Goal: Navigation & Orientation: Find specific page/section

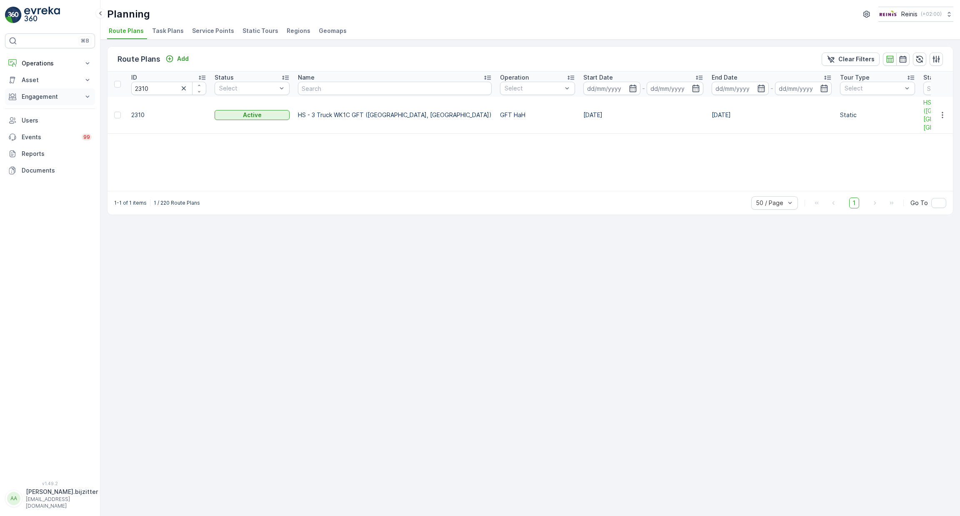
click at [25, 98] on p "Engagement" at bounding box center [50, 97] width 57 height 8
click at [32, 146] on p "Service Points" at bounding box center [41, 146] width 40 height 8
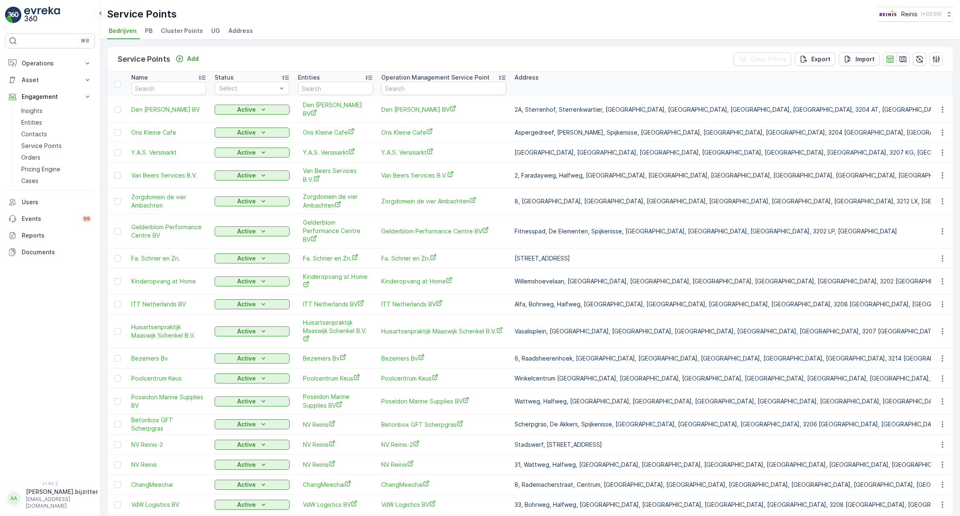
click at [176, 28] on span "Cluster Points" at bounding box center [182, 31] width 42 height 8
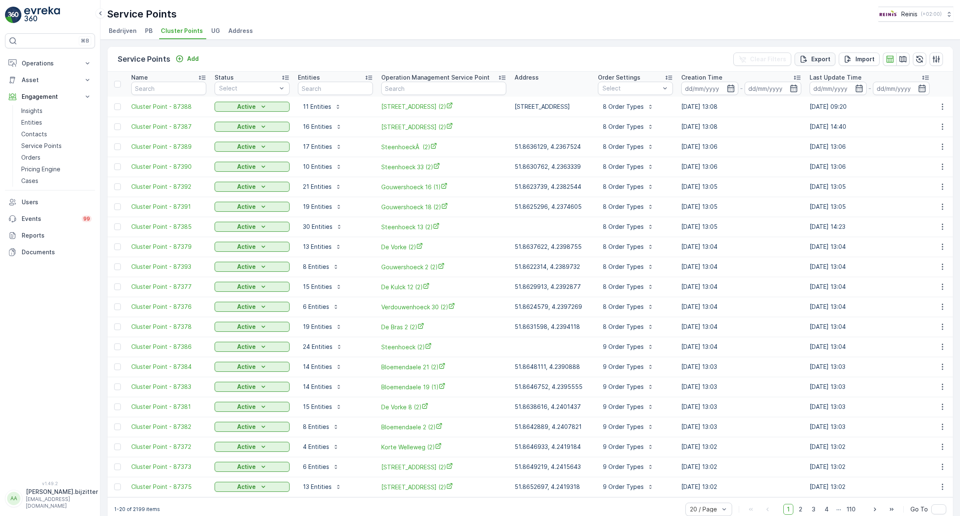
click at [818, 57] on p "Export" at bounding box center [821, 59] width 19 height 8
click at [38, 236] on p "Reports" at bounding box center [57, 235] width 70 height 8
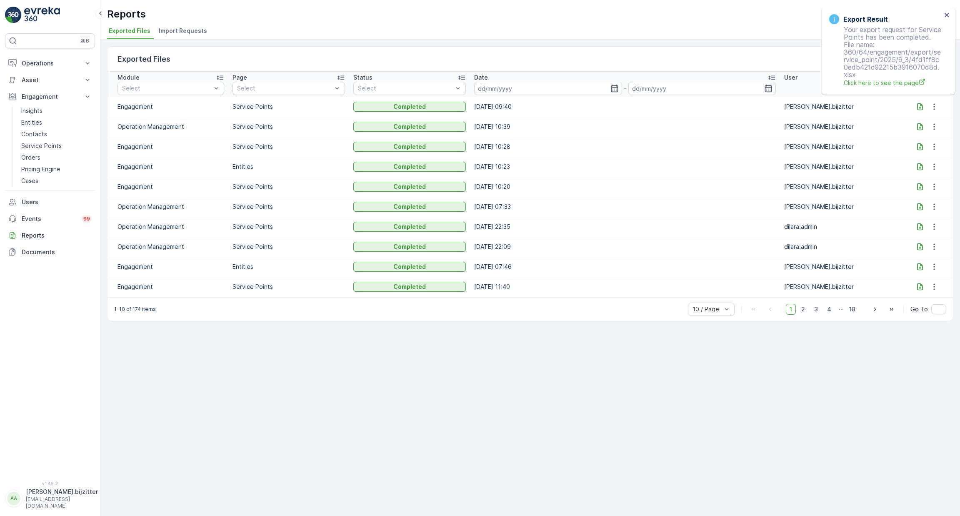
click at [484, 20] on div "Reports Reinis ( +02:00 )" at bounding box center [530, 14] width 847 height 15
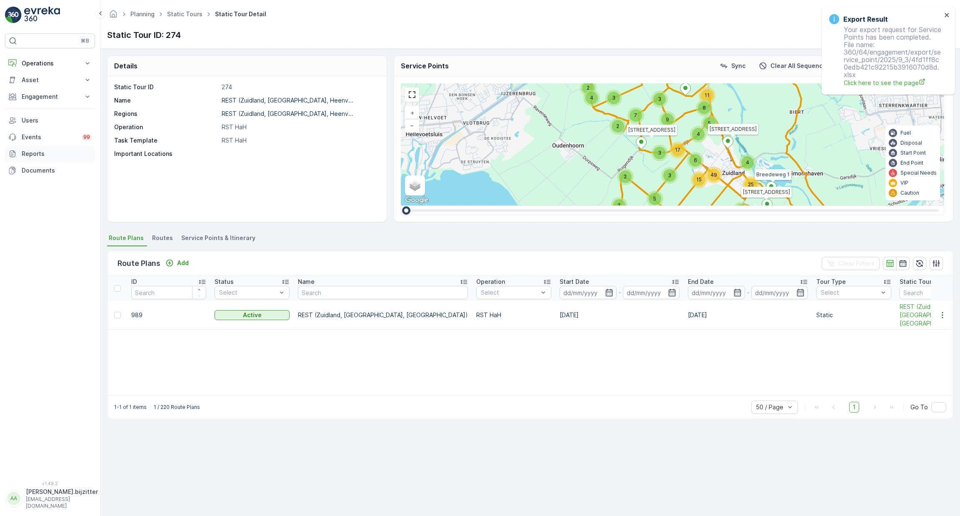
click at [36, 154] on p "Reports" at bounding box center [57, 154] width 70 height 8
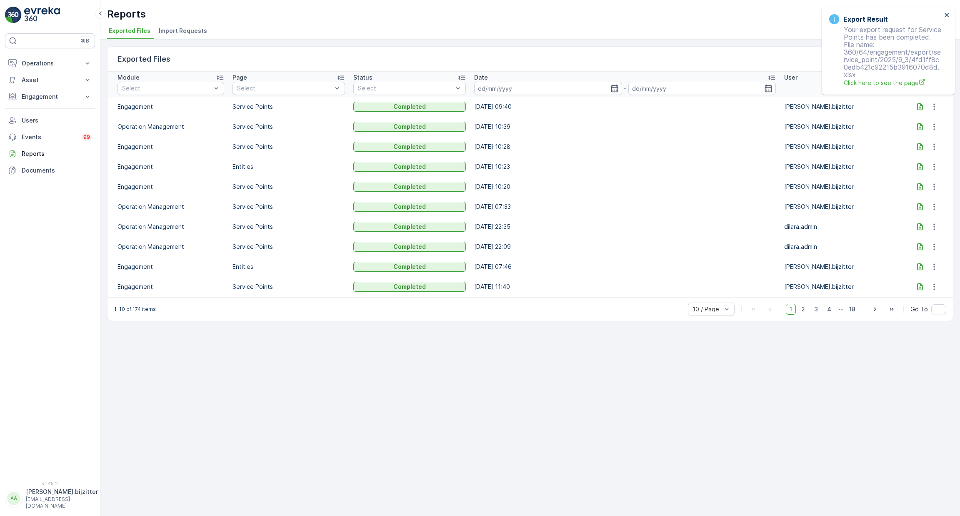
click at [763, 50] on div "Exported Files Clear Filters" at bounding box center [531, 59] width 846 height 25
click at [921, 105] on icon at bounding box center [920, 107] width 8 height 8
click at [12, 259] on div "⌘B Operations Insights Planning Routes & Tasks Cockpit Settings Asset Assets Ac…" at bounding box center [50, 252] width 90 height 438
click at [469, 366] on div "Exported Files Clear Filters Module Select Page Select Status Select Date - Use…" at bounding box center [530, 278] width 860 height 476
click at [947, 13] on icon "close" at bounding box center [948, 15] width 6 height 7
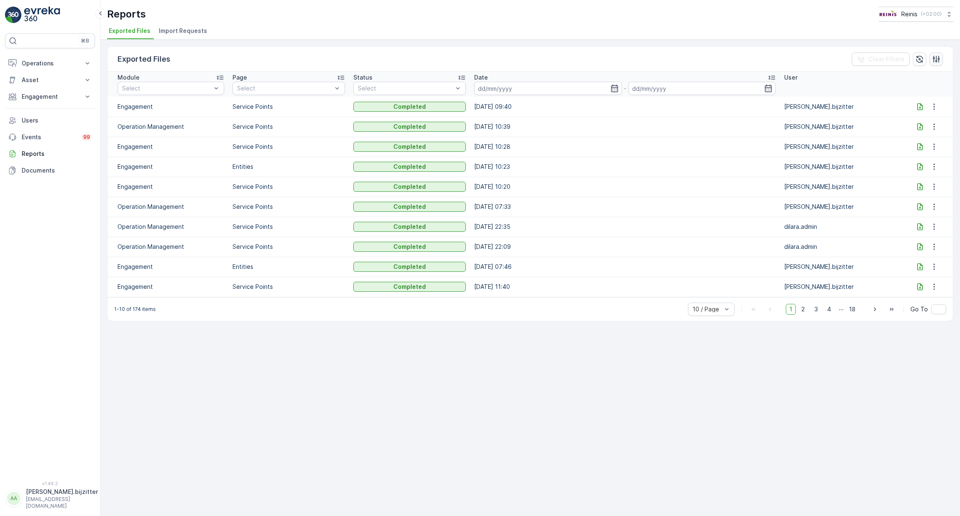
click at [937, 58] on icon "button" at bounding box center [936, 58] width 7 height 7
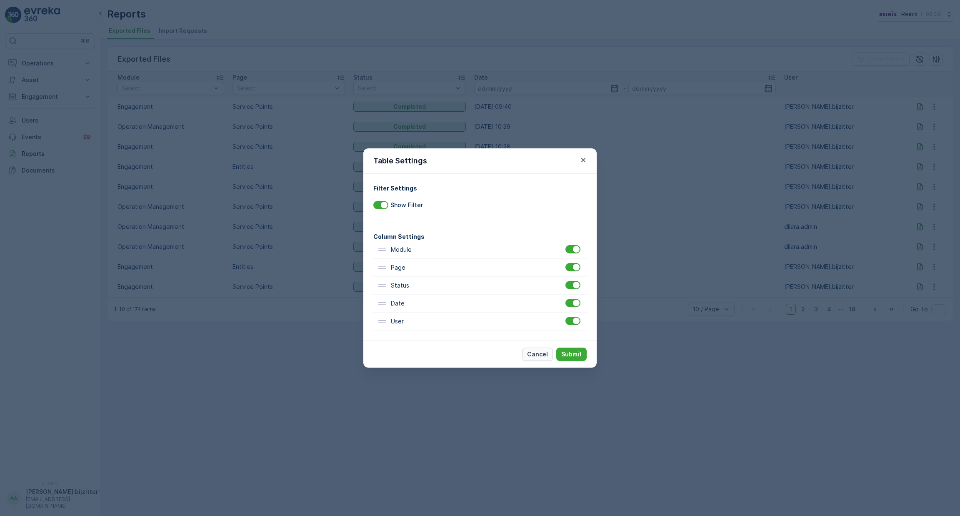
click at [536, 352] on p "Cancel" at bounding box center [537, 354] width 21 height 8
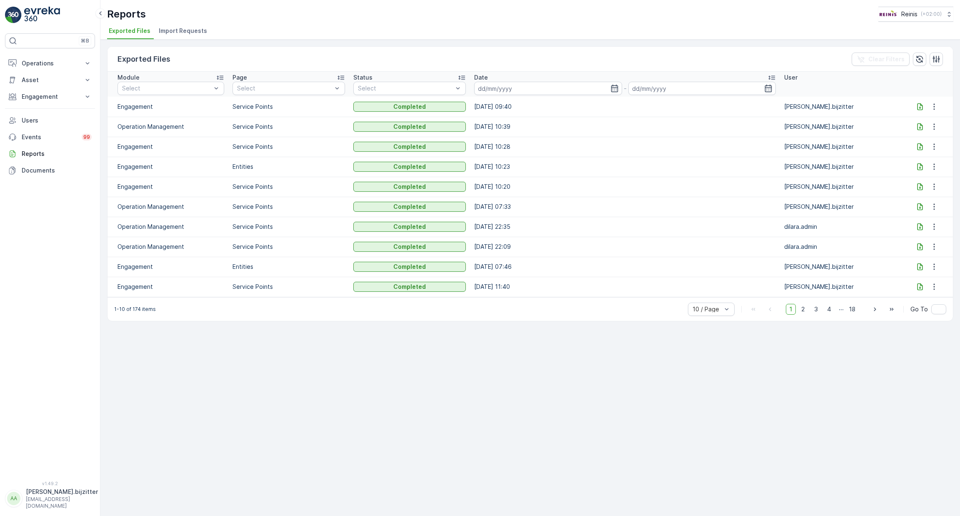
click at [492, 375] on div "Exported Files Clear Filters Module Select Page Select Status Select Date - Use…" at bounding box center [530, 278] width 860 height 476
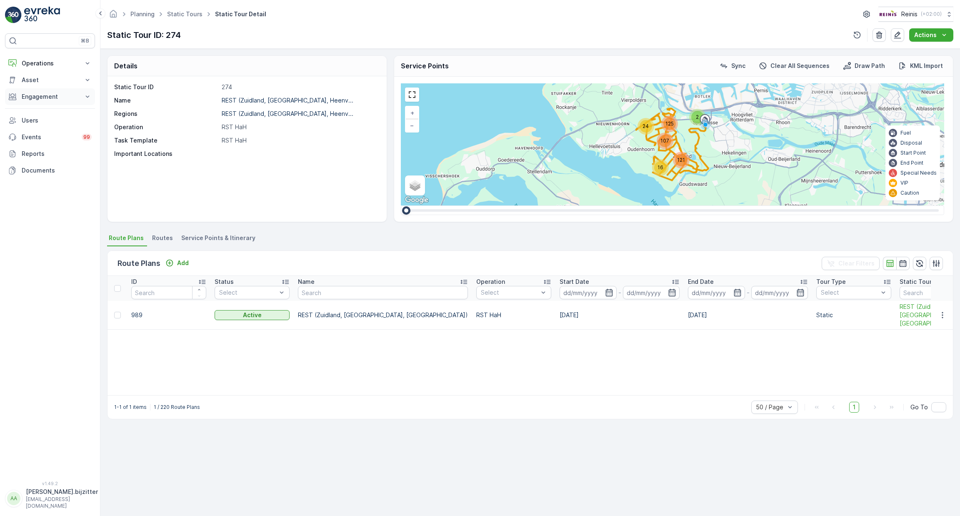
click at [32, 94] on p "Engagement" at bounding box center [50, 97] width 57 height 8
click at [45, 144] on p "Service Points" at bounding box center [41, 146] width 40 height 8
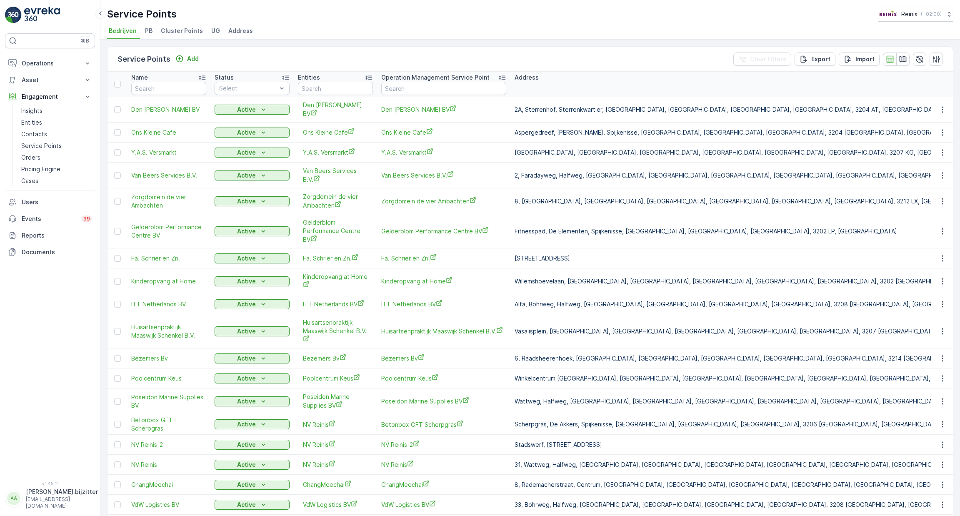
click at [169, 30] on span "Cluster Points" at bounding box center [182, 31] width 42 height 8
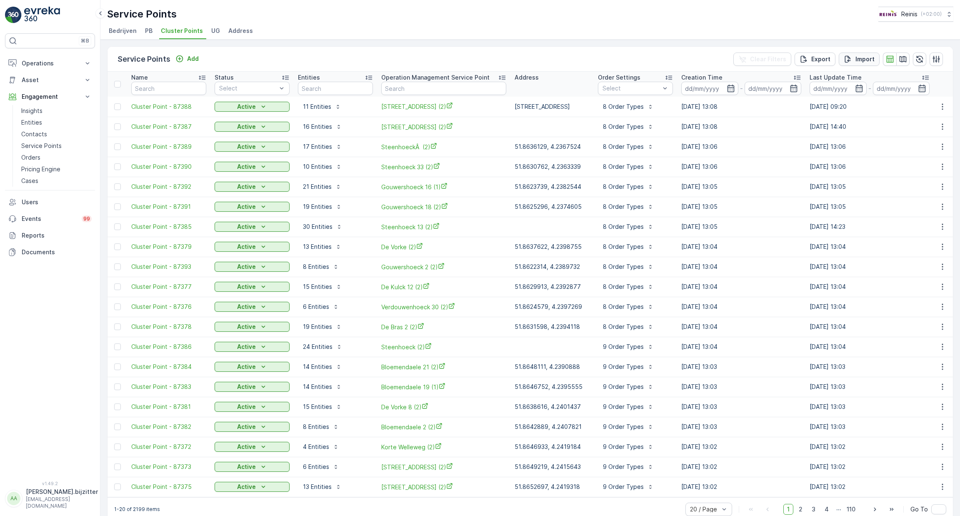
click at [859, 58] on p "Import" at bounding box center [865, 59] width 19 height 8
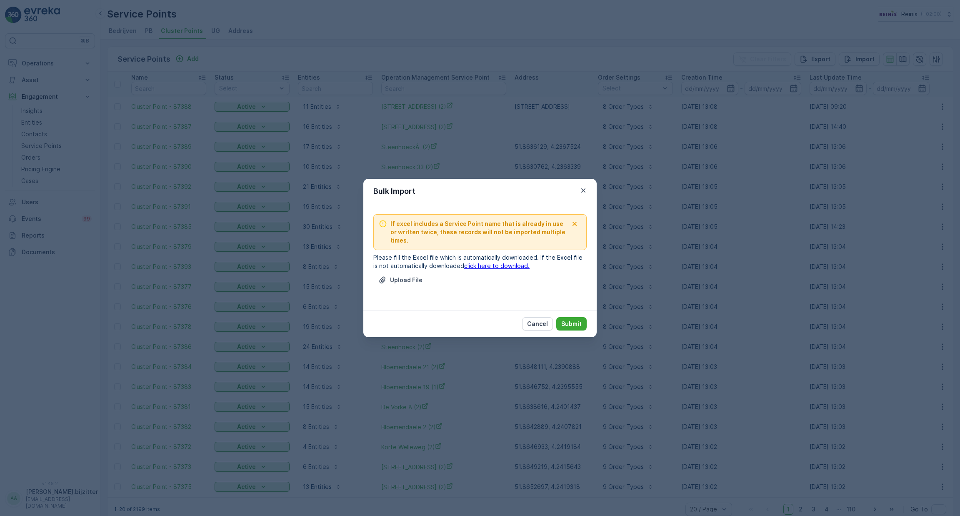
click at [482, 266] on link "click here to download." at bounding box center [496, 265] width 65 height 7
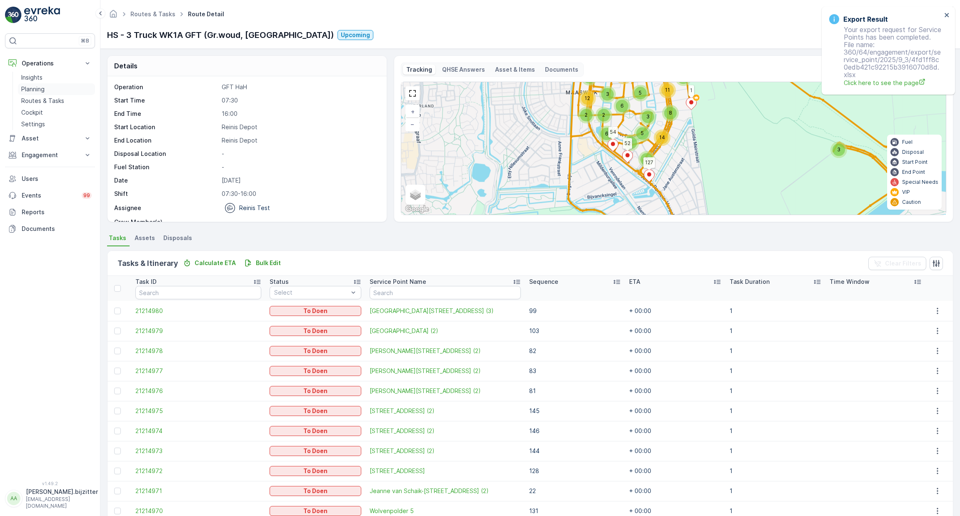
click at [33, 91] on p "Planning" at bounding box center [32, 89] width 23 height 8
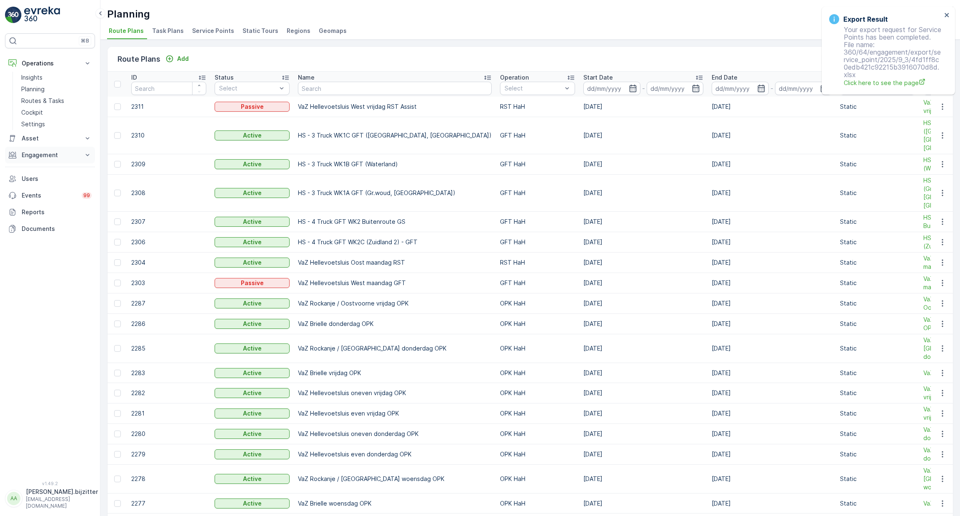
click at [40, 159] on button "Engagement" at bounding box center [50, 155] width 90 height 17
click at [35, 208] on link "Service Points" at bounding box center [56, 204] width 77 height 12
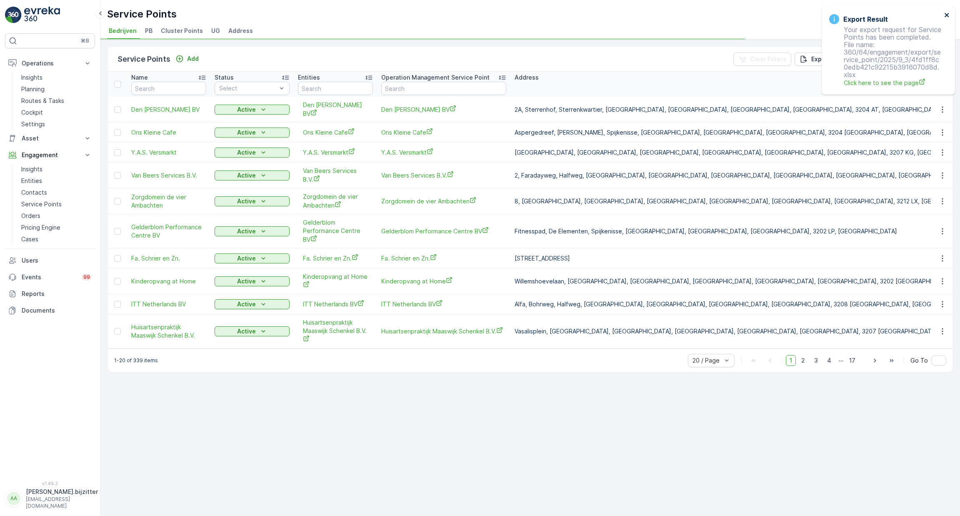
click at [950, 15] on icon "close" at bounding box center [948, 15] width 6 height 7
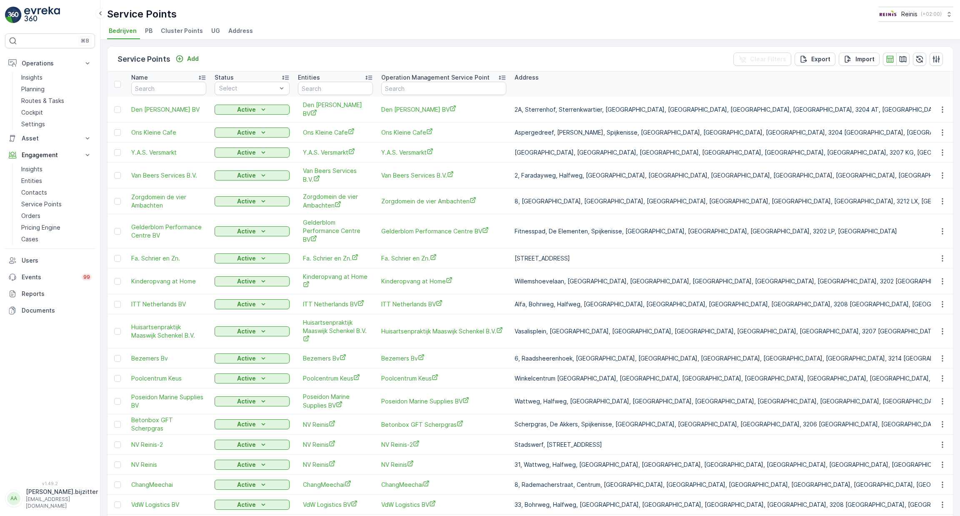
click at [168, 31] on span "Cluster Points" at bounding box center [182, 31] width 42 height 8
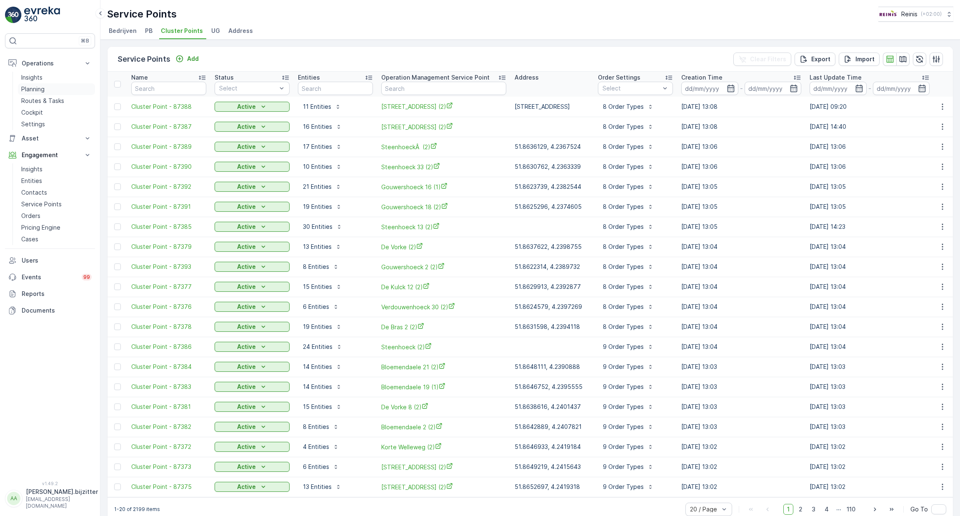
click at [38, 90] on p "Planning" at bounding box center [32, 89] width 23 height 8
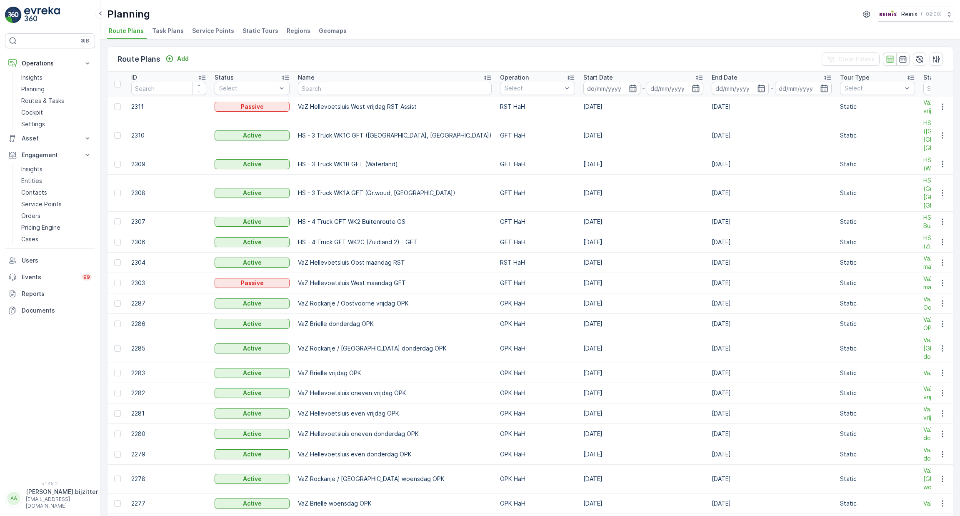
click at [297, 32] on span "Regions" at bounding box center [299, 31] width 24 height 8
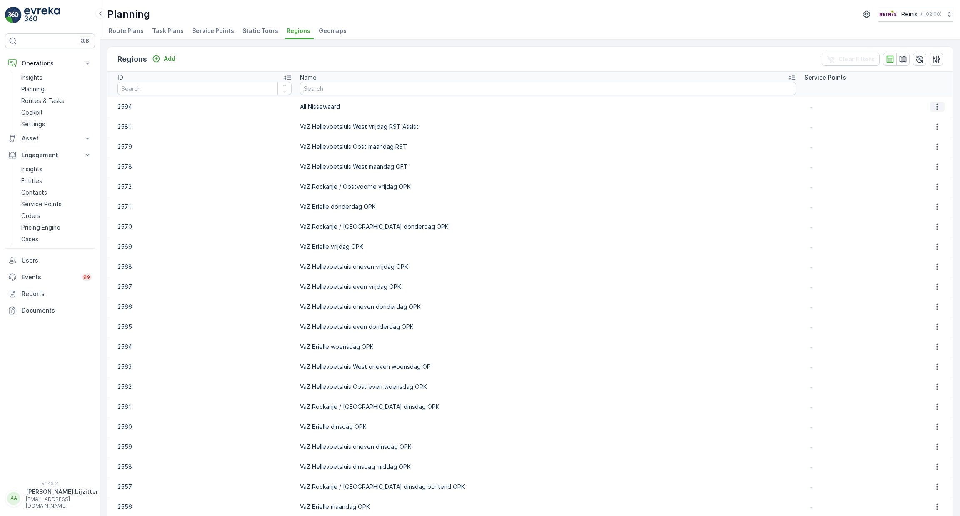
click at [934, 108] on icon "button" at bounding box center [937, 107] width 8 height 8
click at [612, 53] on div "Regions Add Clear Filters" at bounding box center [531, 59] width 846 height 25
click at [260, 32] on span "Static Tours" at bounding box center [261, 31] width 36 height 8
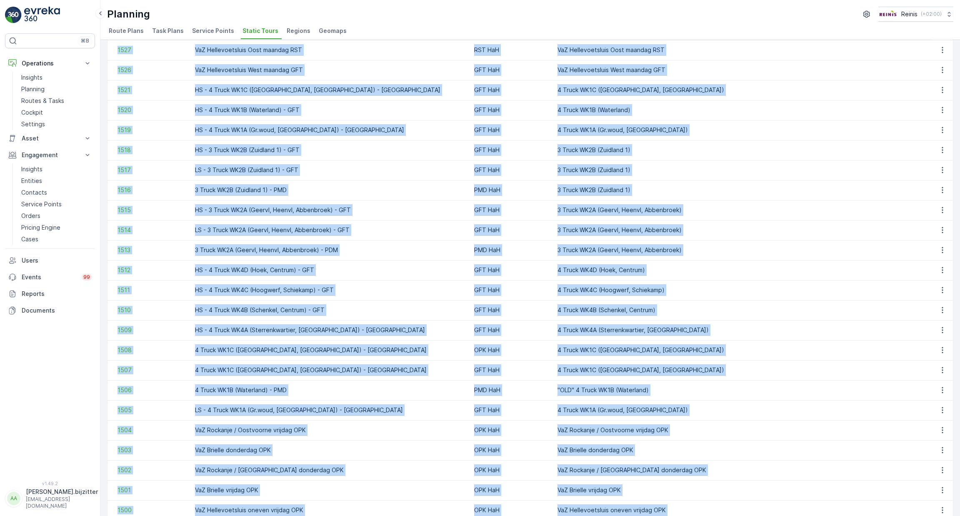
scroll to position [416, 0]
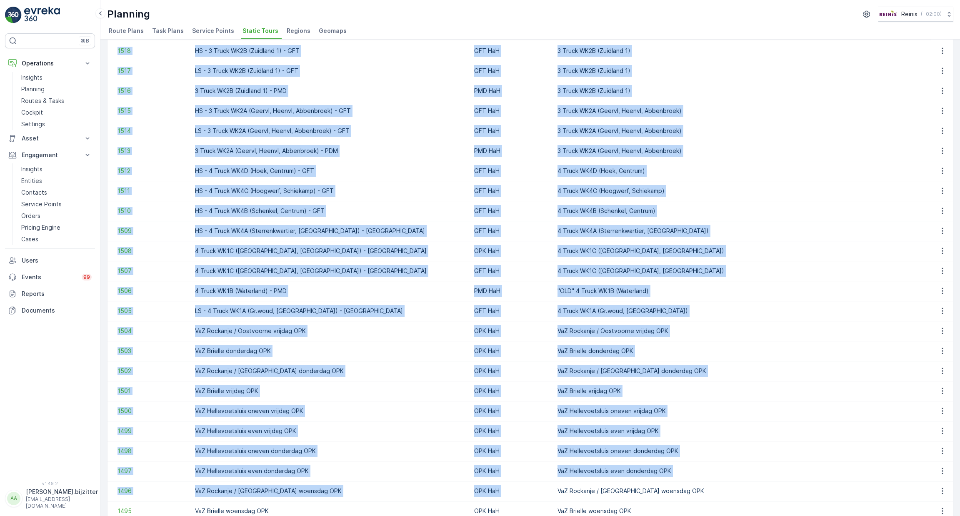
drag, startPoint x: 113, startPoint y: 80, endPoint x: 456, endPoint y: 484, distance: 530.0
click at [456, 486] on table "ID Name Operation Select Regions Select Task Template Select Start Location Sel…" at bounding box center [819, 169] width 1422 height 1026
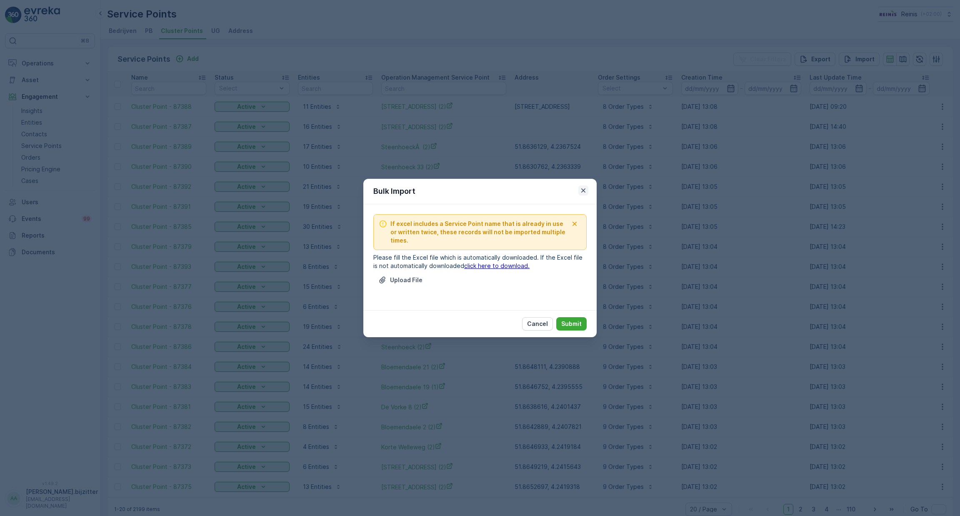
click at [584, 189] on icon "button" at bounding box center [583, 190] width 8 height 8
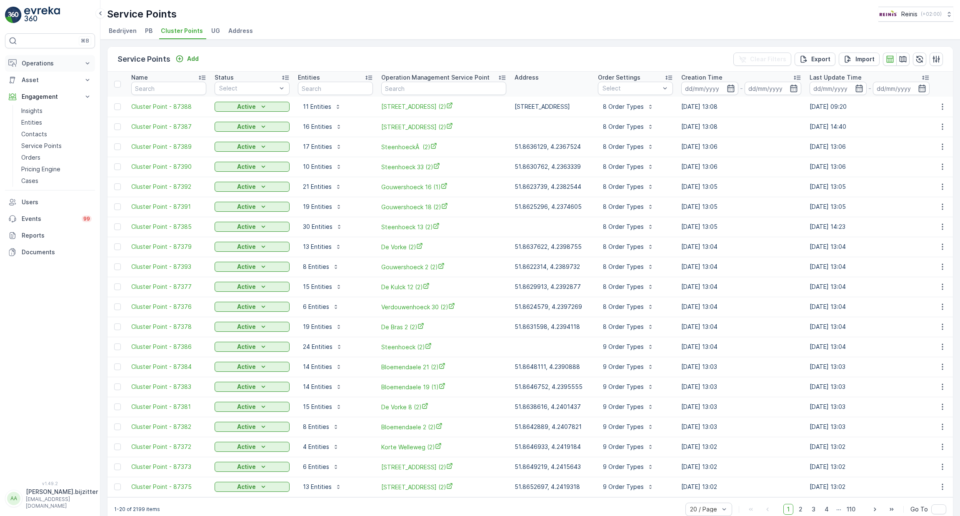
click at [48, 59] on p "Operations" at bounding box center [50, 63] width 57 height 8
click at [43, 88] on p "Planning" at bounding box center [32, 89] width 23 height 8
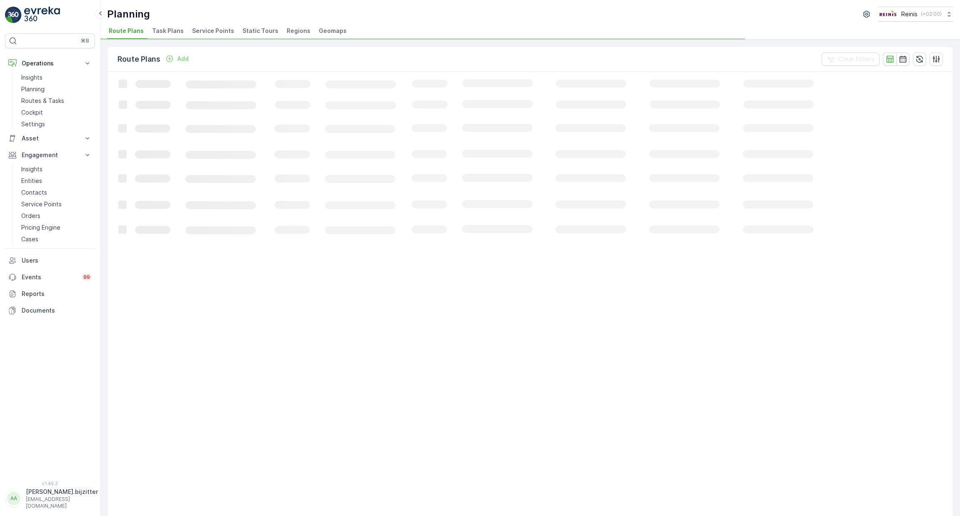
click at [218, 30] on span "Service Points" at bounding box center [213, 31] width 42 height 8
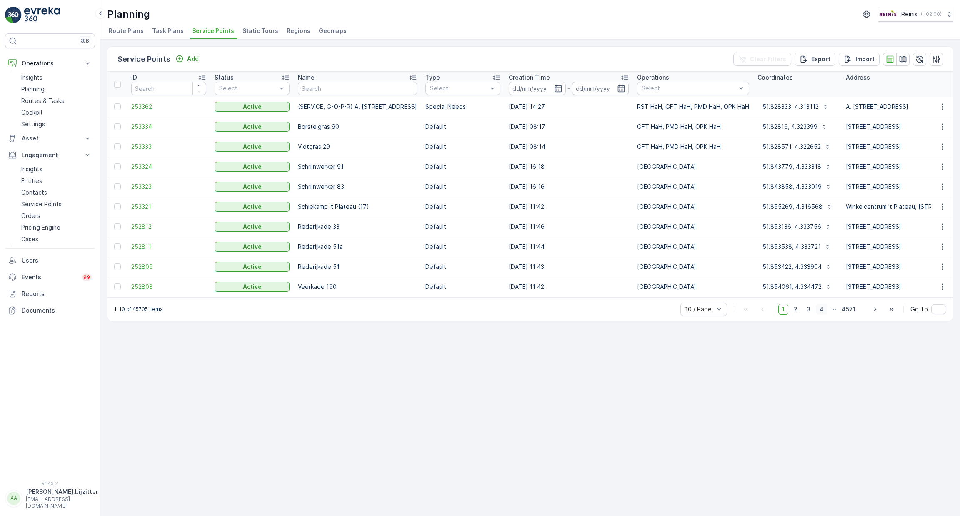
click at [823, 313] on span "4" at bounding box center [822, 309] width 12 height 11
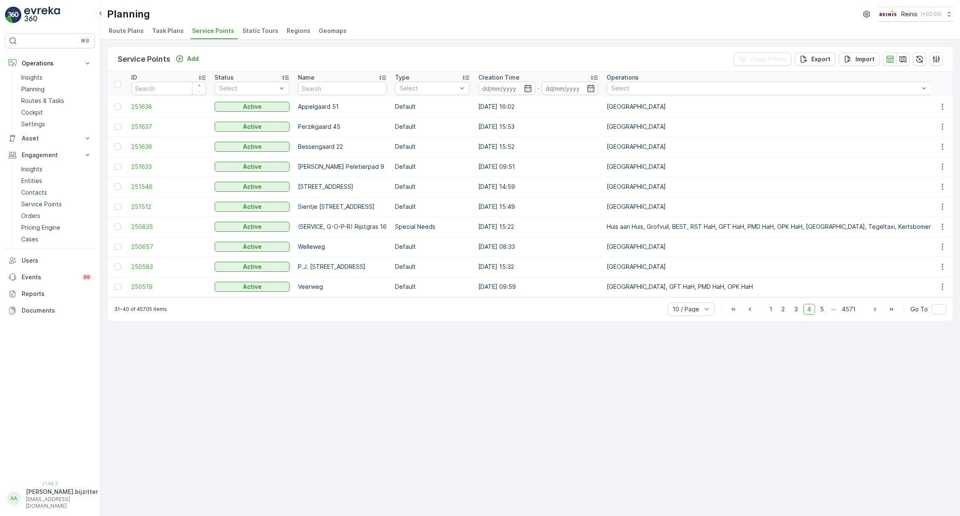
click at [823, 312] on span "5" at bounding box center [822, 309] width 11 height 11
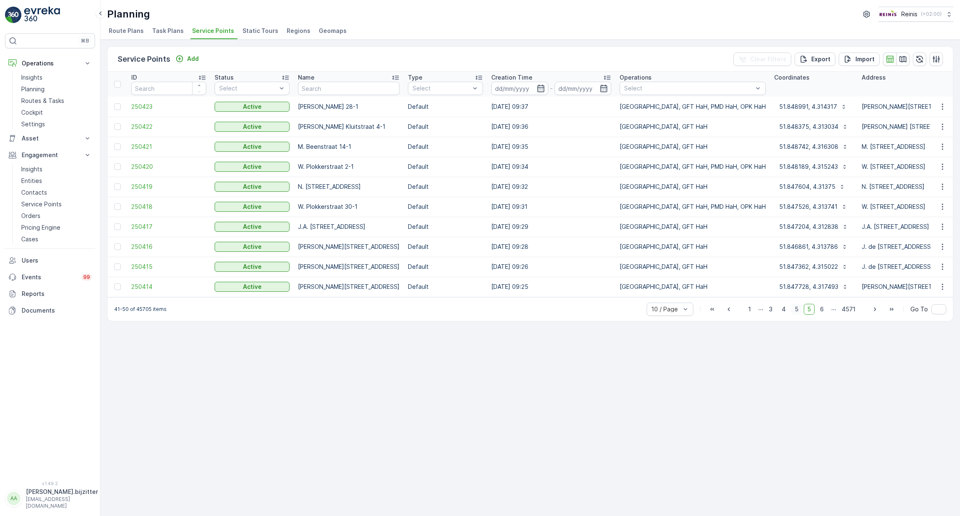
click at [823, 312] on span "6" at bounding box center [822, 309] width 11 height 11
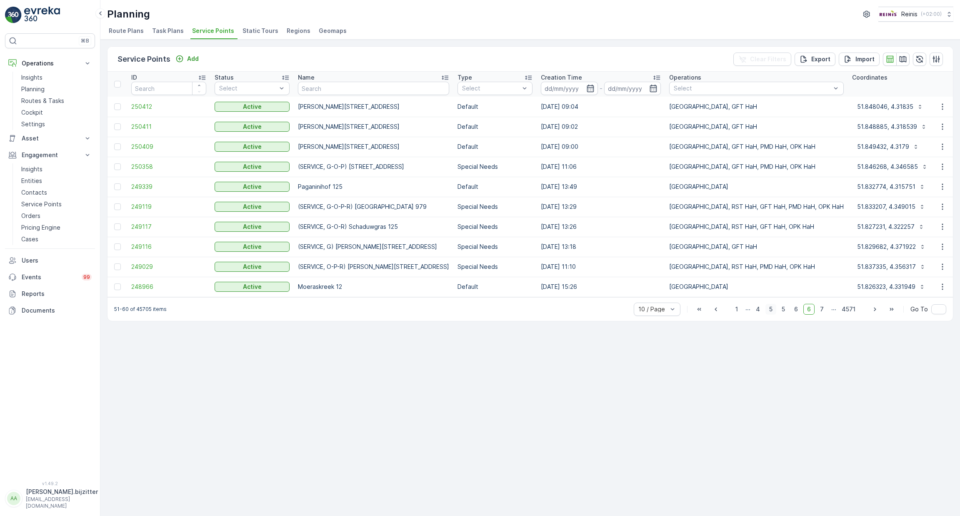
click at [823, 312] on span "7" at bounding box center [822, 309] width 11 height 11
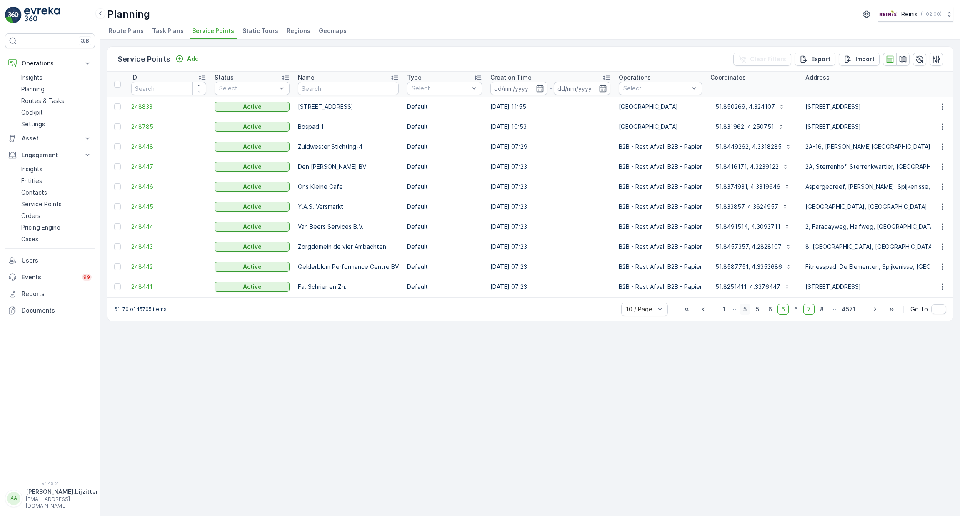
click at [823, 312] on span "8" at bounding box center [822, 309] width 11 height 11
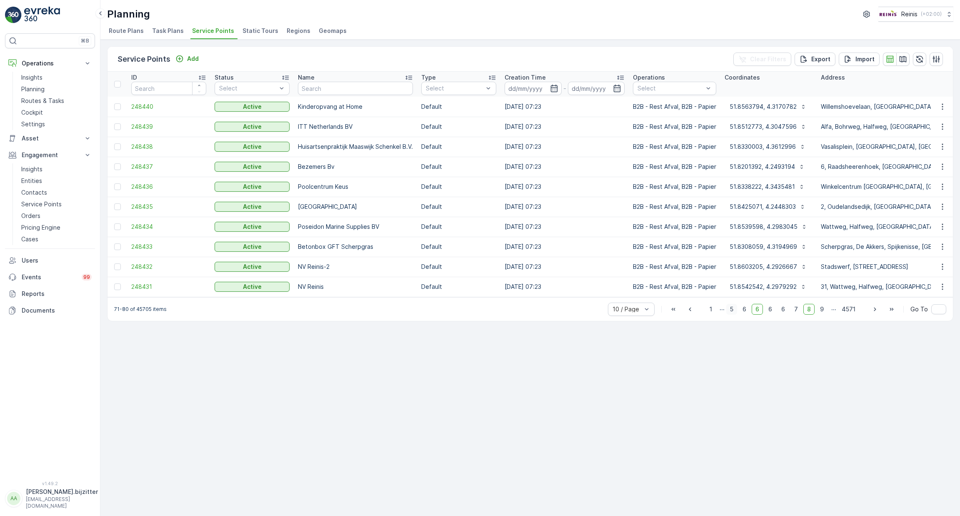
click at [823, 312] on span "9" at bounding box center [822, 309] width 11 height 11
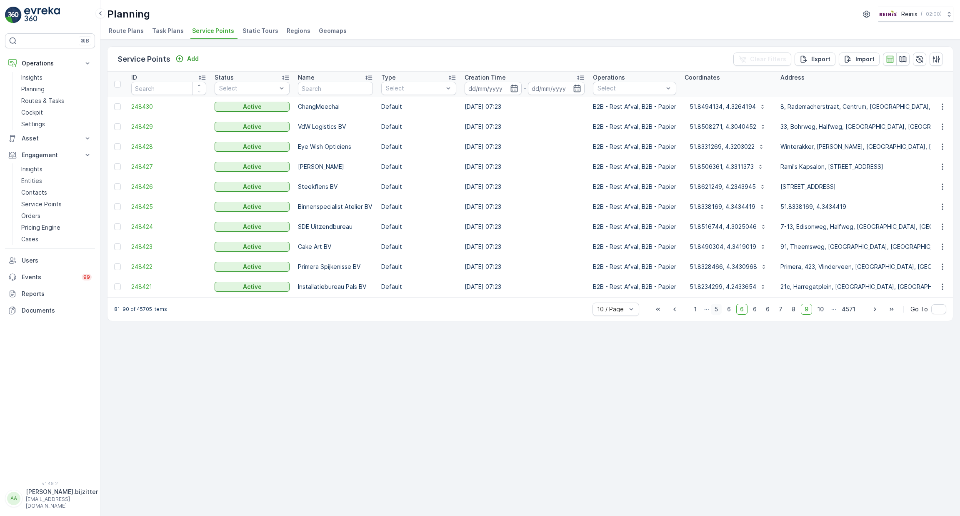
click at [823, 312] on span "10" at bounding box center [821, 309] width 14 height 11
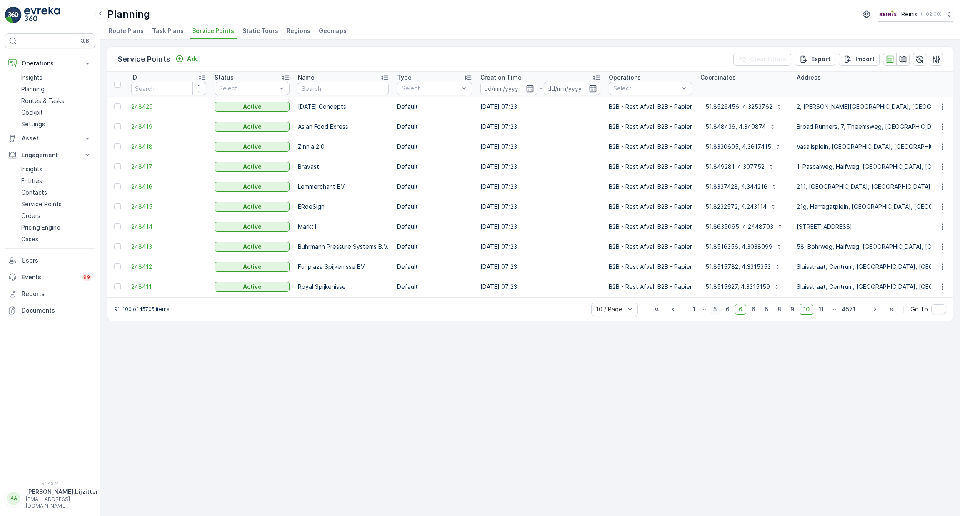
click at [823, 312] on span "11" at bounding box center [821, 309] width 13 height 11
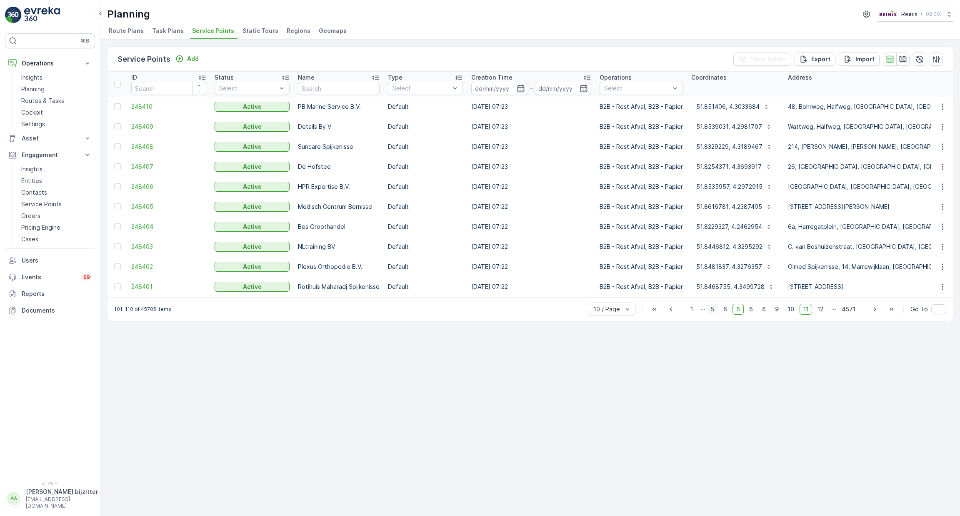
click at [823, 312] on span "12" at bounding box center [821, 309] width 14 height 11
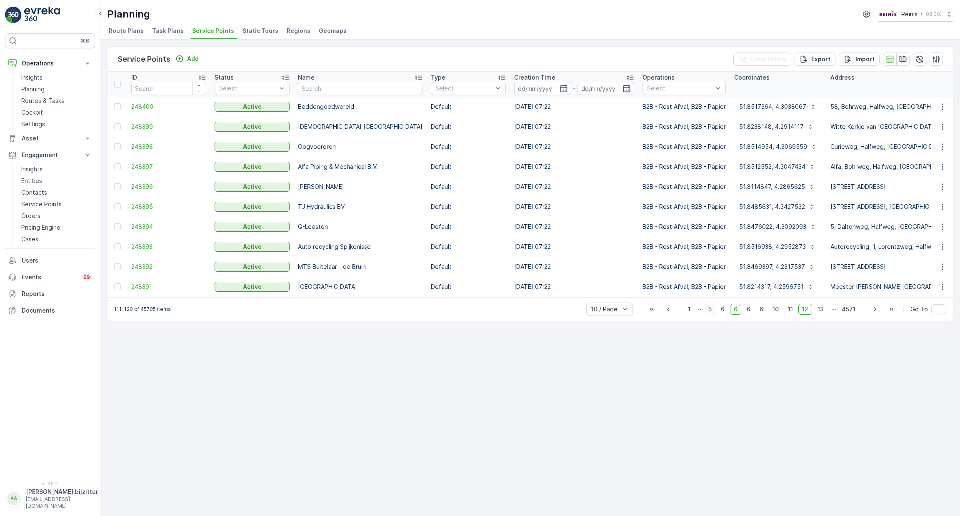
click at [823, 312] on span "13" at bounding box center [821, 309] width 14 height 11
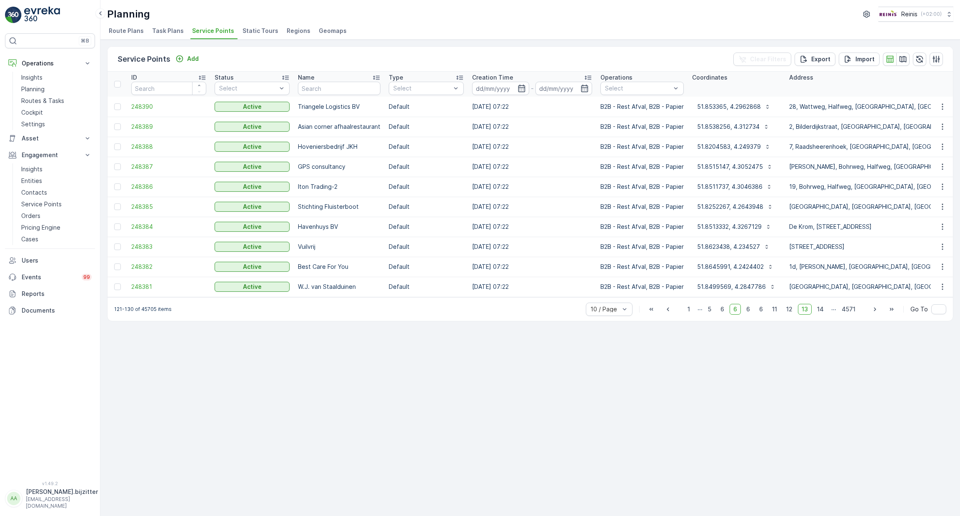
click at [823, 311] on span "14" at bounding box center [821, 309] width 14 height 11
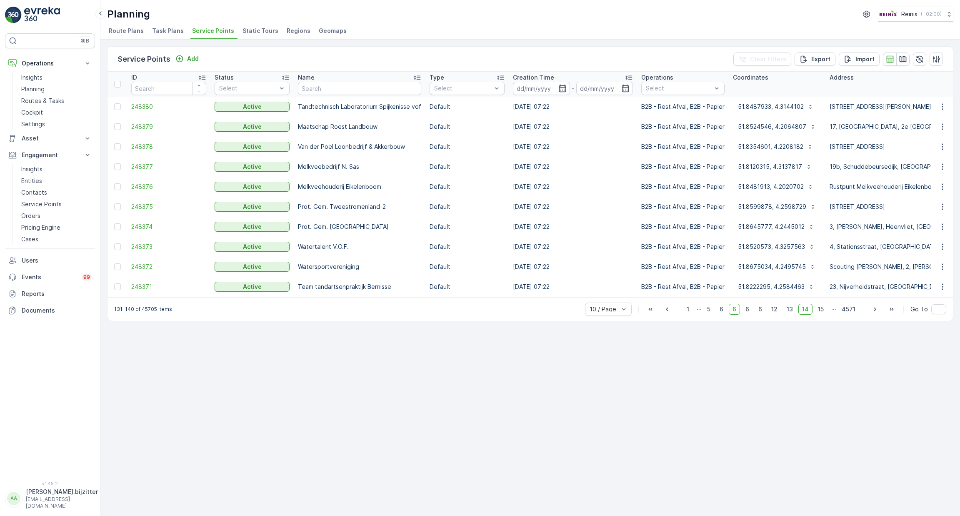
click at [823, 311] on span "15" at bounding box center [821, 309] width 13 height 11
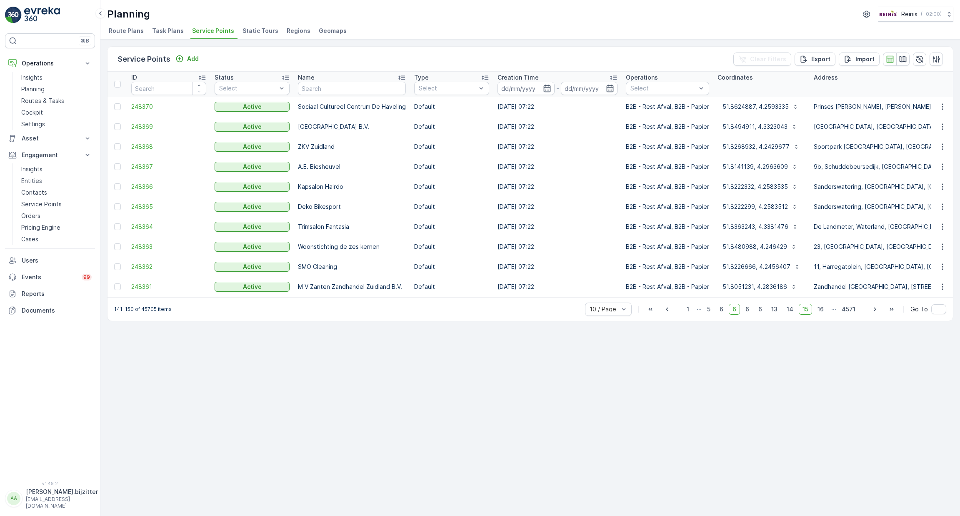
click at [823, 311] on span "16" at bounding box center [821, 309] width 14 height 11
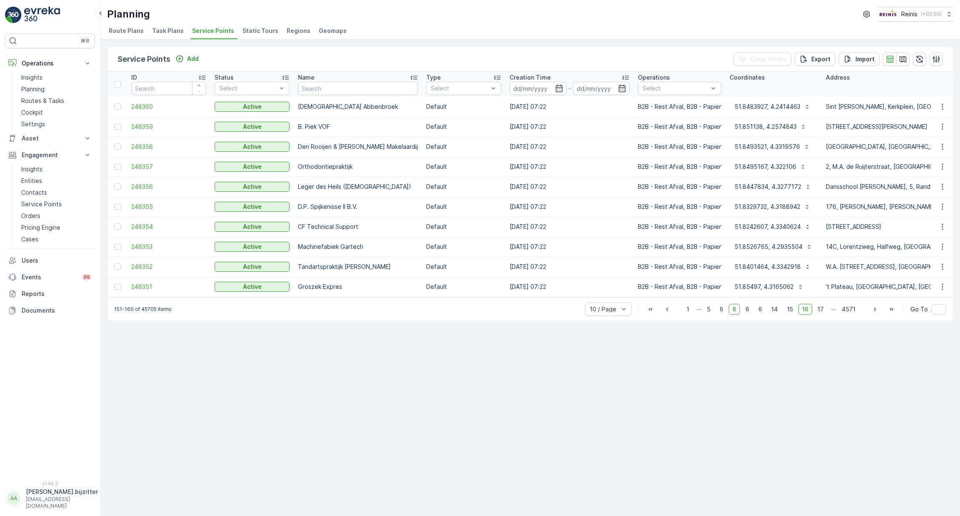
click at [823, 311] on span "17" at bounding box center [821, 309] width 14 height 11
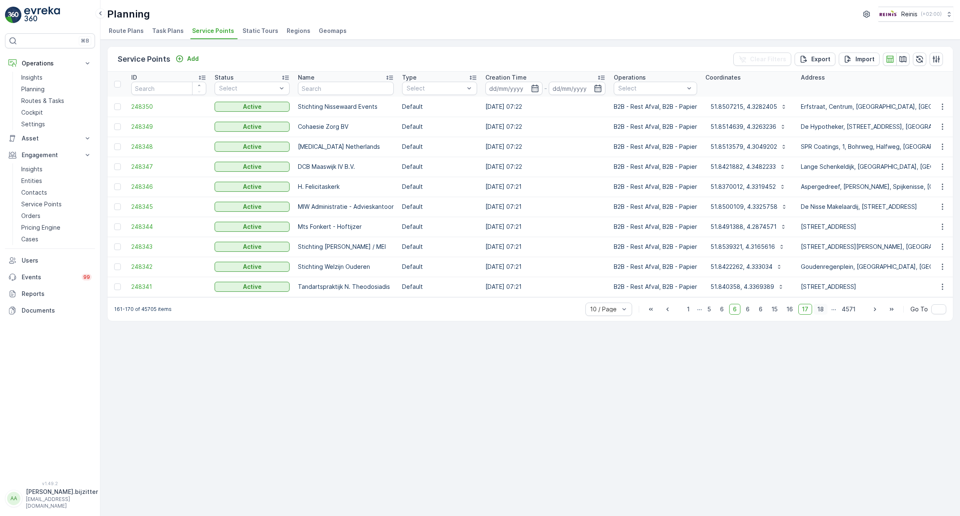
click at [823, 310] on span "18" at bounding box center [821, 309] width 14 height 11
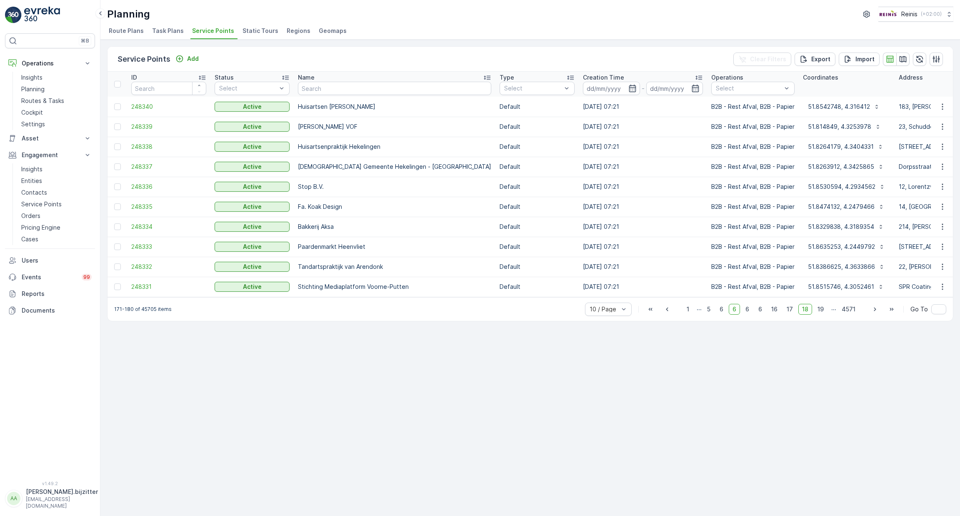
click at [823, 310] on span "19" at bounding box center [821, 309] width 14 height 11
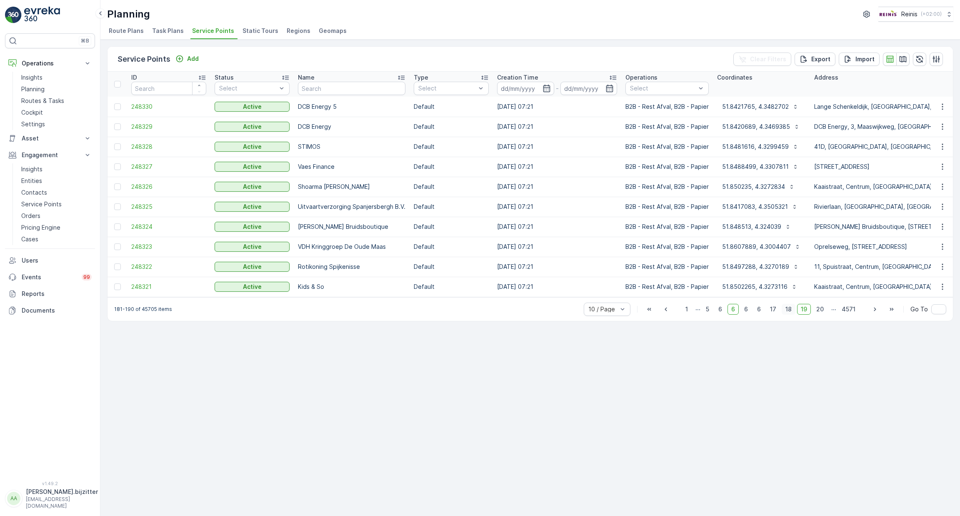
click at [823, 310] on span "20" at bounding box center [820, 309] width 15 height 11
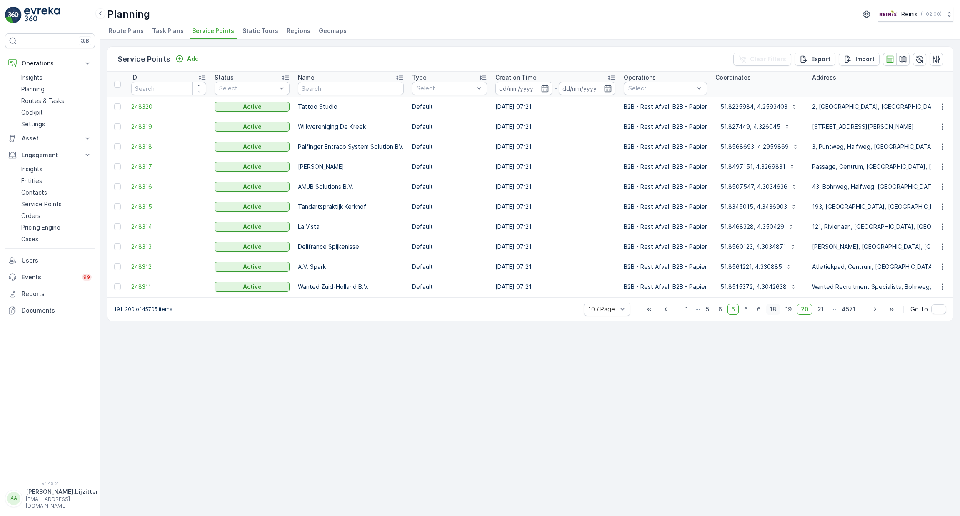
click at [823, 310] on span "21" at bounding box center [821, 309] width 14 height 11
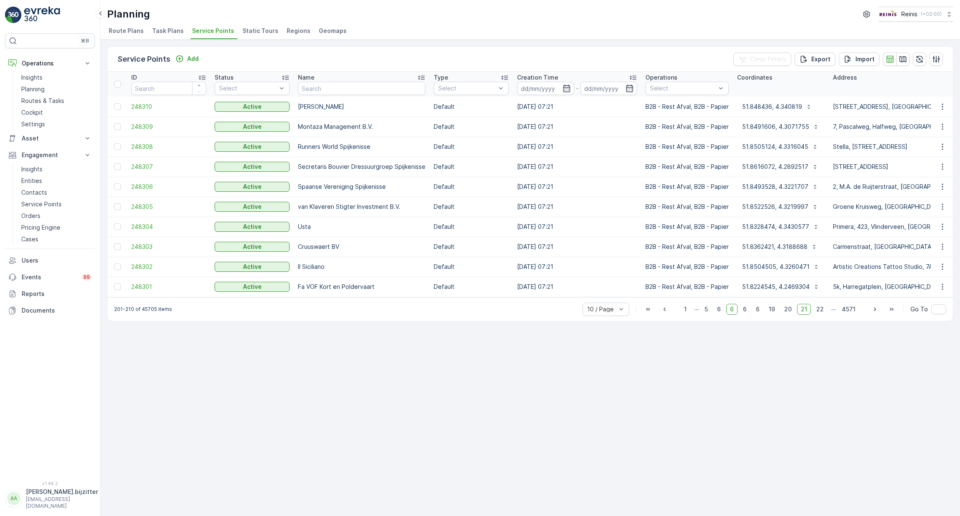
click at [823, 310] on span "22" at bounding box center [820, 309] width 15 height 11
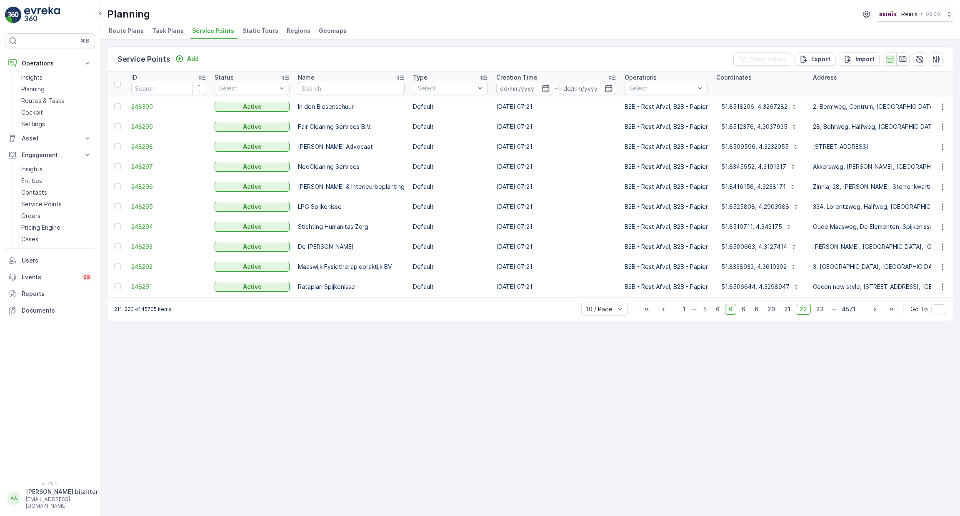
click at [823, 310] on span "23" at bounding box center [820, 309] width 15 height 11
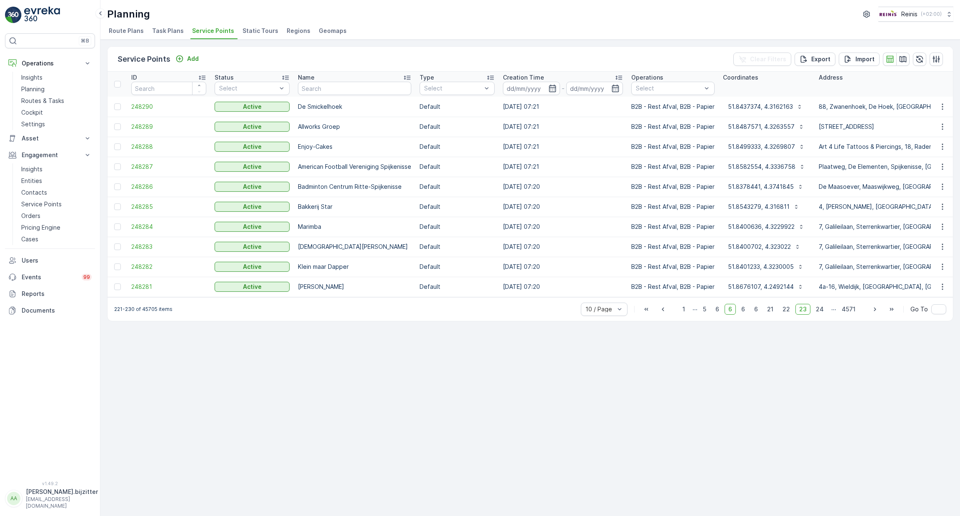
click at [823, 310] on span "24" at bounding box center [820, 309] width 15 height 11
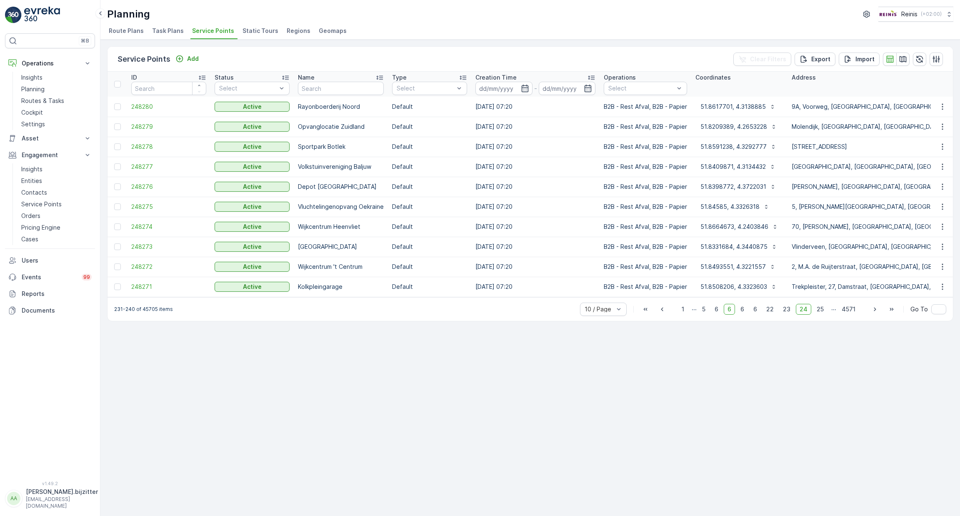
click at [823, 310] on span "25" at bounding box center [820, 309] width 15 height 11
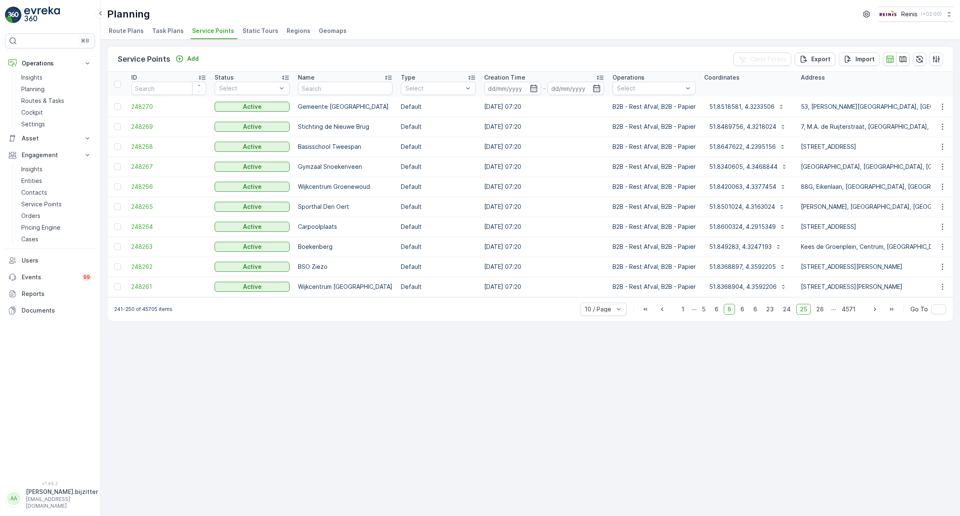
click at [823, 310] on span "26" at bounding box center [820, 309] width 15 height 11
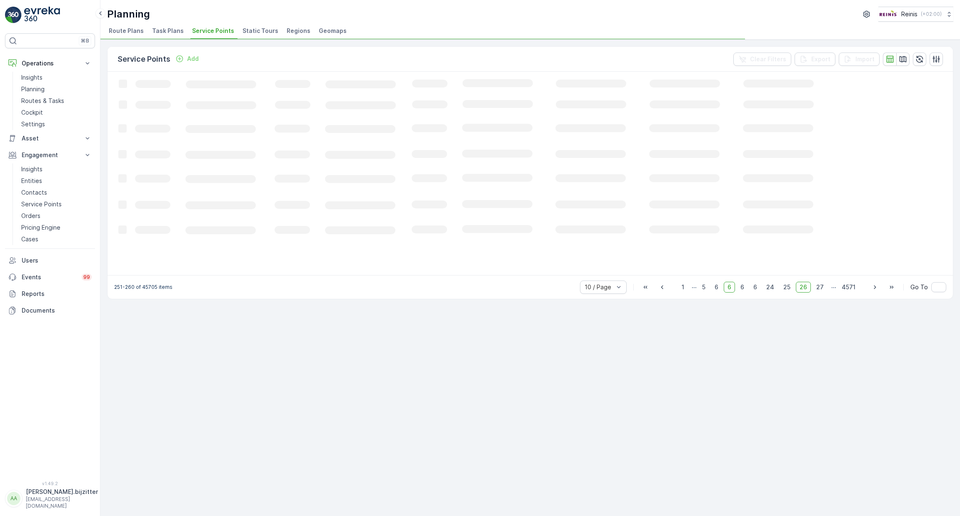
click at [823, 293] on span "27" at bounding box center [820, 287] width 15 height 11
click at [823, 310] on div "Service Points Add Clear Filters Export Import Loading... 261-270 of 45705 item…" at bounding box center [530, 278] width 860 height 476
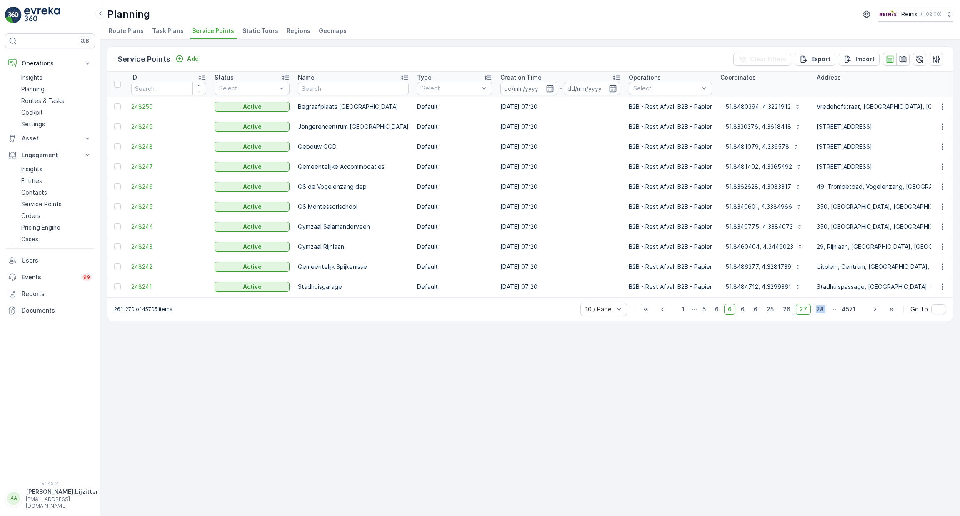
click at [823, 308] on span "28" at bounding box center [820, 309] width 15 height 11
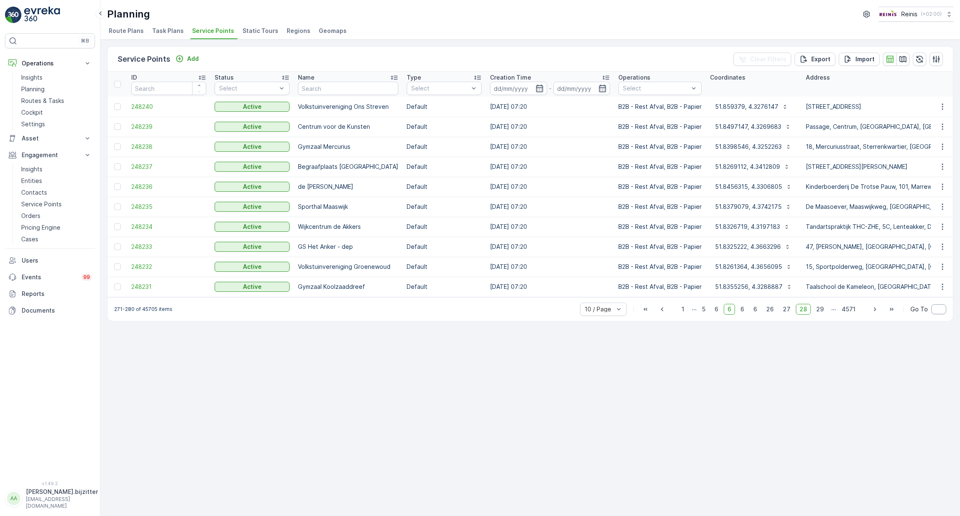
click at [934, 313] on input "text" at bounding box center [939, 309] width 15 height 10
type input "200"
click at [925, 313] on span "Go To" at bounding box center [920, 309] width 18 height 8
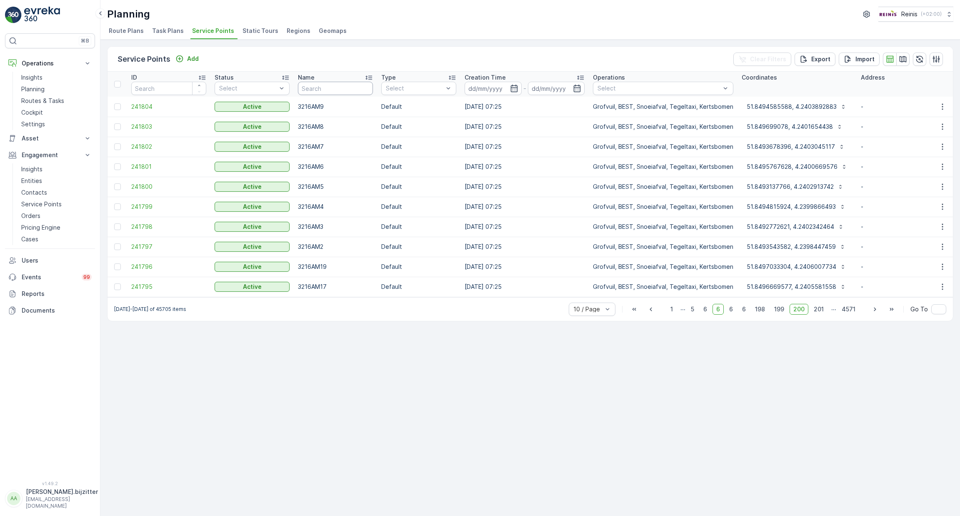
click at [329, 90] on input "text" at bounding box center [335, 88] width 75 height 13
drag, startPoint x: 513, startPoint y: 295, endPoint x: 567, endPoint y: 292, distance: 53.8
click at [567, 292] on td "06.11.2024 07:25" at bounding box center [525, 287] width 128 height 20
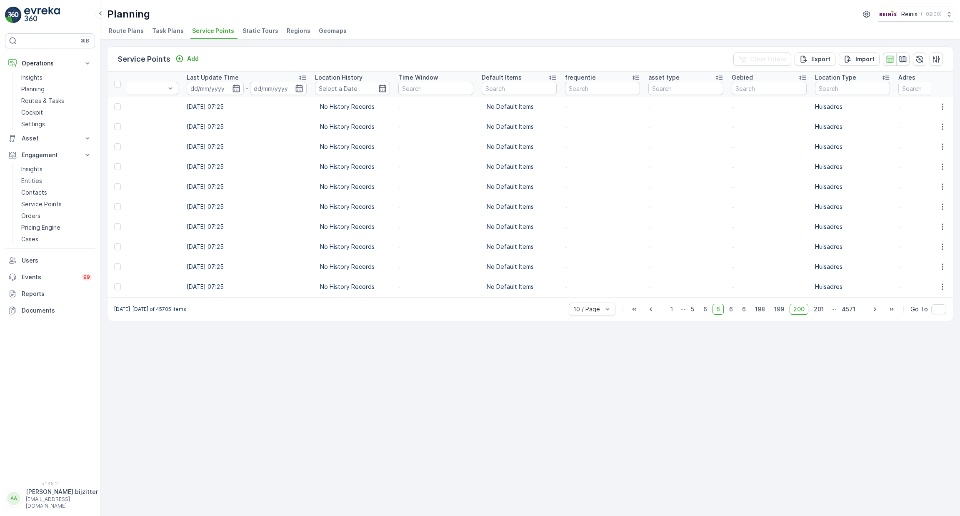
scroll to position [0, 881]
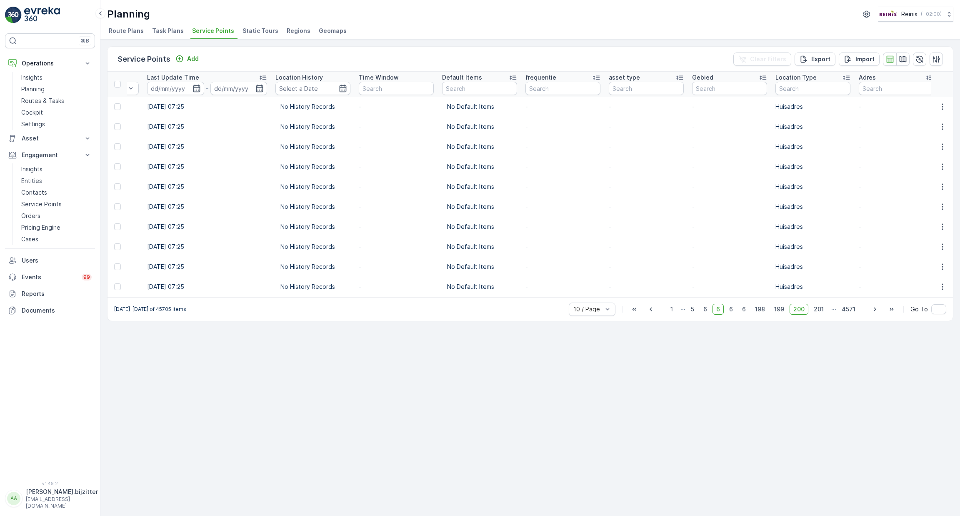
click at [870, 113] on td "-" at bounding box center [896, 107] width 83 height 20
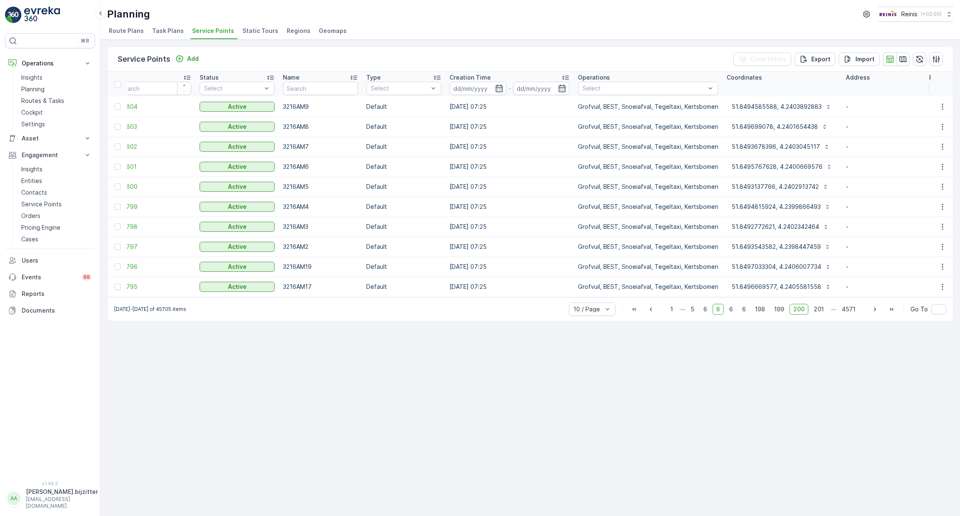
scroll to position [0, 0]
